Goal: Transaction & Acquisition: Purchase product/service

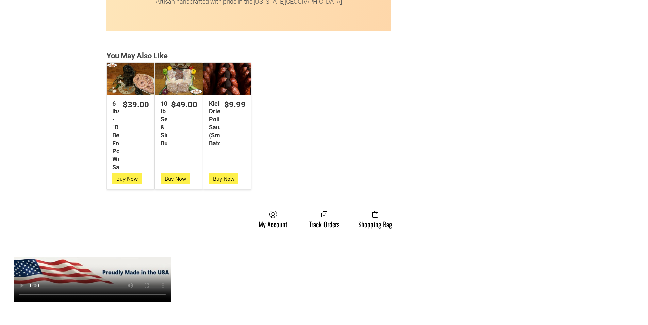
scroll to position [1803, 0]
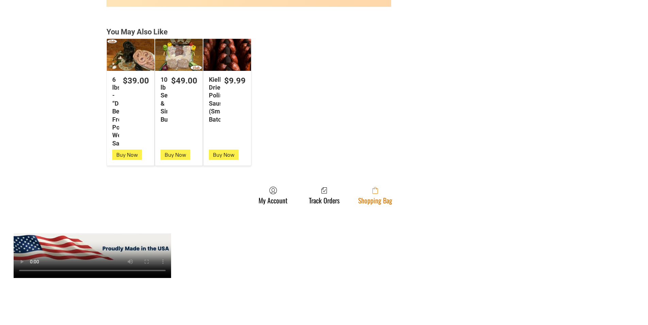
click at [372, 199] on link "Shopping Bag" at bounding box center [375, 195] width 41 height 18
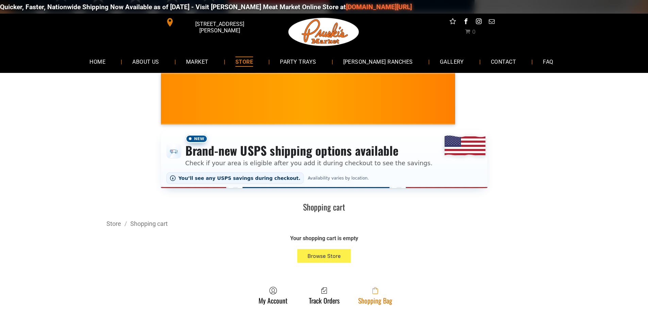
click at [374, 291] on icon at bounding box center [375, 290] width 5 height 7
click at [388, 297] on link "Shopping Bag" at bounding box center [375, 295] width 41 height 18
click at [393, 301] on link "Shopping Bag" at bounding box center [375, 295] width 41 height 18
